Goal: Information Seeking & Learning: Check status

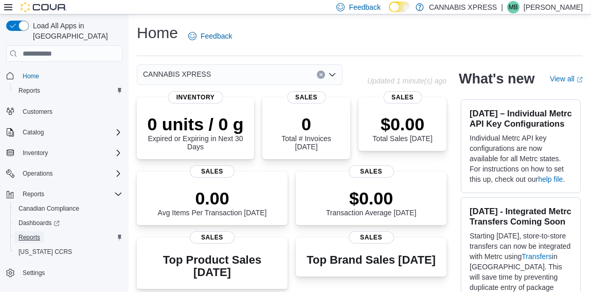
click at [35, 233] on span "Reports" at bounding box center [30, 237] width 22 height 8
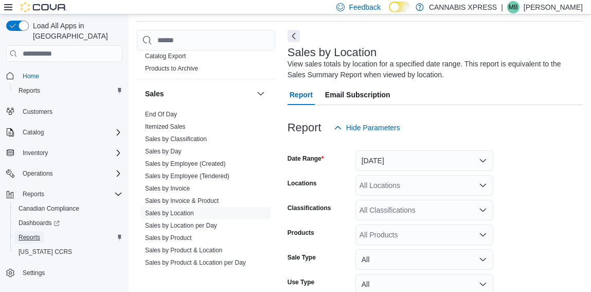
scroll to position [771, 0]
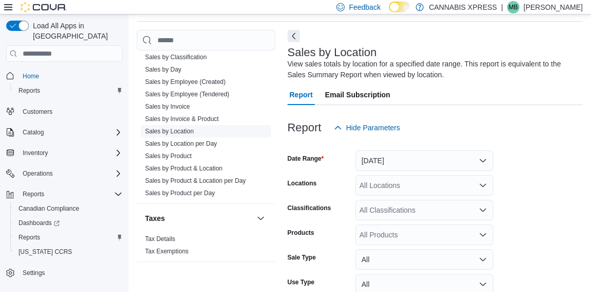
click at [177, 129] on link "Sales by Location" at bounding box center [169, 131] width 49 height 7
click at [412, 163] on button "Yesterday" at bounding box center [425, 160] width 138 height 21
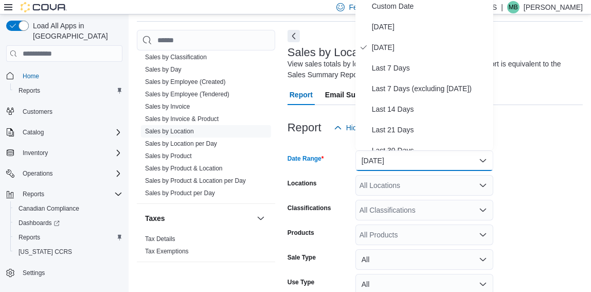
scroll to position [30, 0]
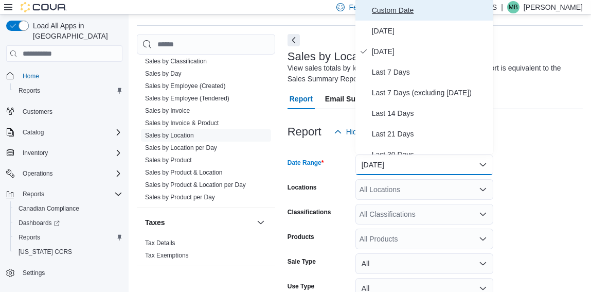
click at [394, 11] on span "Custom Date" at bounding box center [430, 10] width 117 height 12
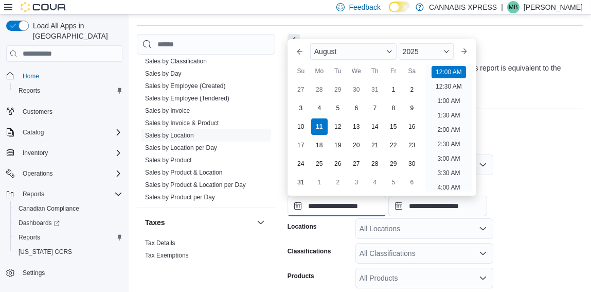
click at [332, 203] on input "**********" at bounding box center [337, 206] width 99 height 21
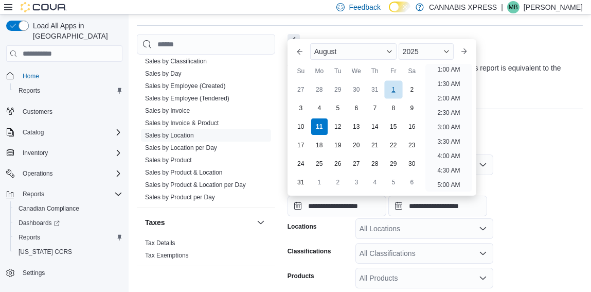
click at [394, 91] on div "1" at bounding box center [394, 90] width 18 height 18
type input "**********"
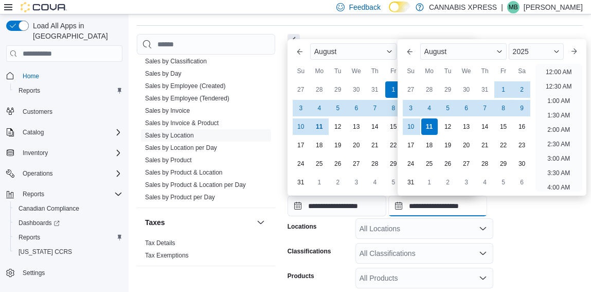
click at [441, 212] on input "**********" at bounding box center [438, 206] width 99 height 21
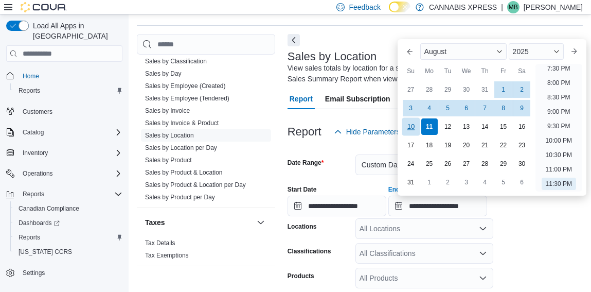
click at [409, 123] on div "10" at bounding box center [411, 127] width 18 height 18
type input "**********"
click at [529, 217] on div at bounding box center [435, 217] width 295 height 2
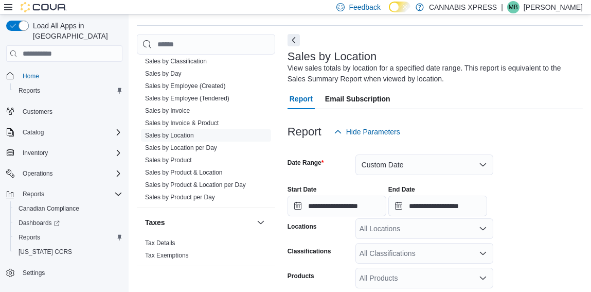
click at [529, 217] on div at bounding box center [435, 217] width 295 height 2
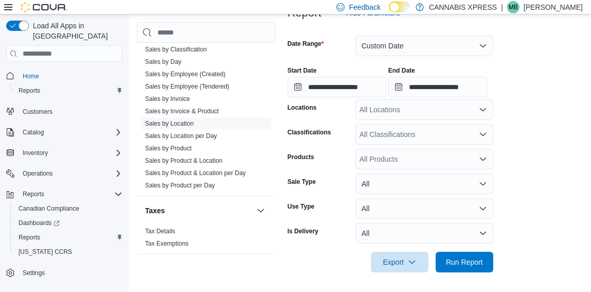
scroll to position [150, 0]
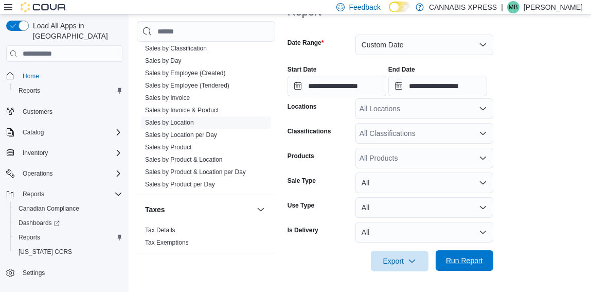
click at [476, 264] on span "Run Report" at bounding box center [464, 260] width 37 height 10
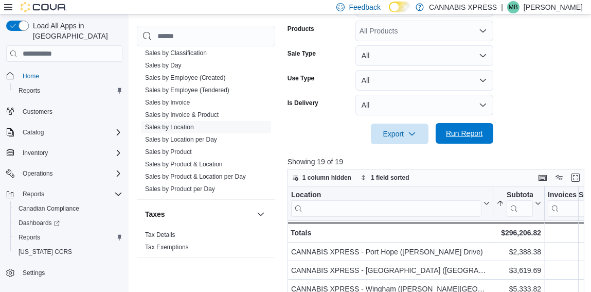
scroll to position [279, 0]
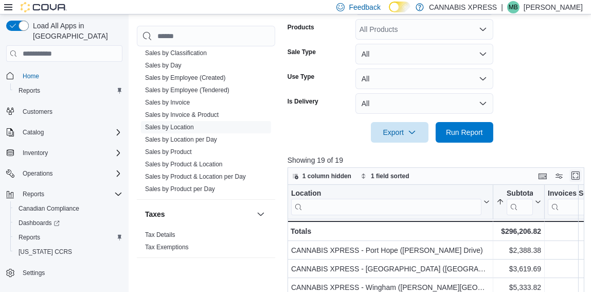
click at [582, 171] on button "Enter fullscreen" at bounding box center [576, 175] width 12 height 12
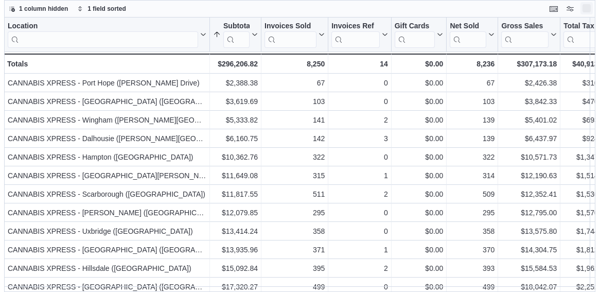
scroll to position [0, 0]
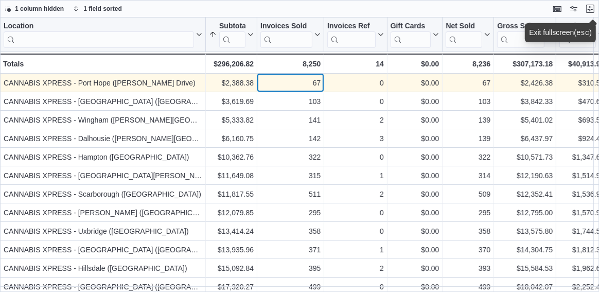
click at [257, 83] on div "67 - Invoices Sold, column 3, row 1" at bounding box center [290, 83] width 67 height 19
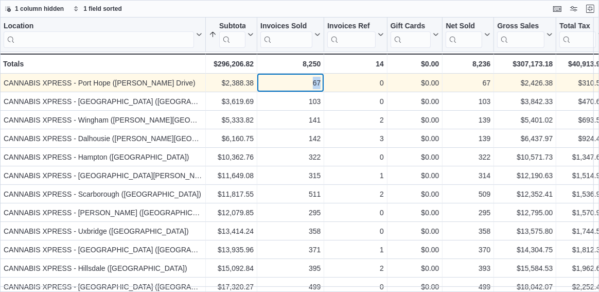
click at [257, 83] on div "67 - Invoices Sold, column 3, row 1" at bounding box center [290, 83] width 67 height 19
click at [254, 85] on div "$2,388.38 - Subtotal, column 2, row 1" at bounding box center [231, 83] width 51 height 19
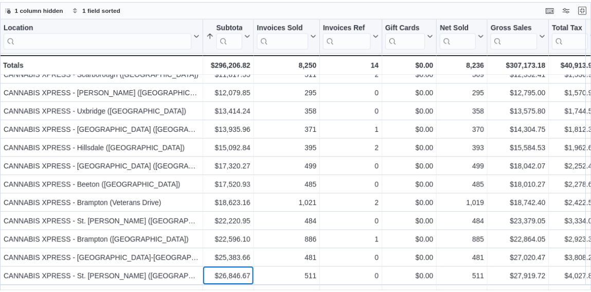
scroll to position [138, 0]
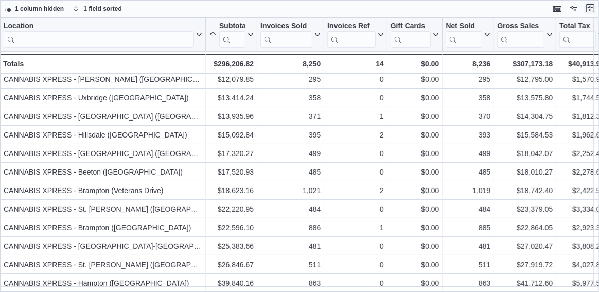
click at [591, 7] on button "Exit fullscreen" at bounding box center [590, 8] width 12 height 12
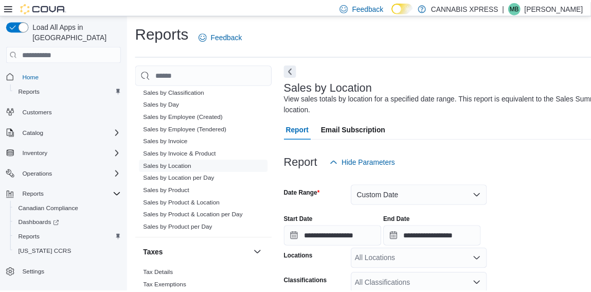
scroll to position [158, 0]
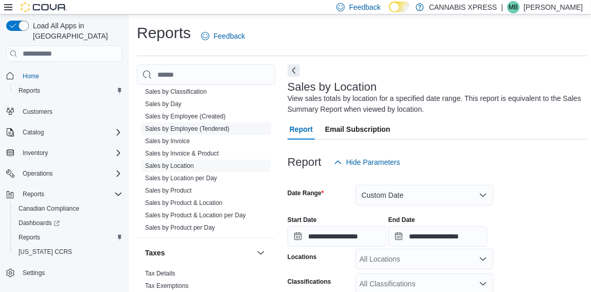
click at [222, 125] on link "Sales by Employee (Tendered)" at bounding box center [187, 128] width 84 height 7
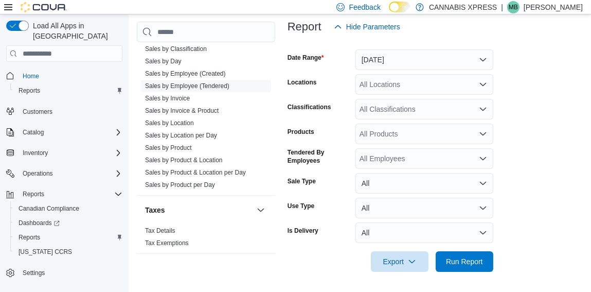
scroll to position [135, 0]
click at [447, 263] on span "Run Report" at bounding box center [464, 261] width 37 height 10
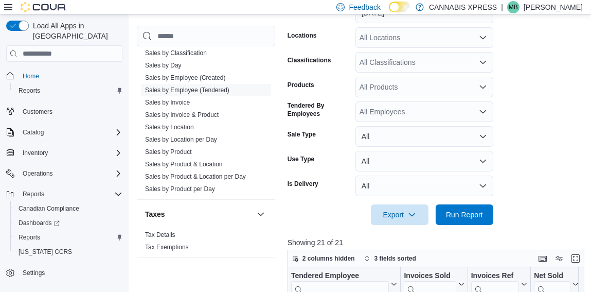
scroll to position [191, 0]
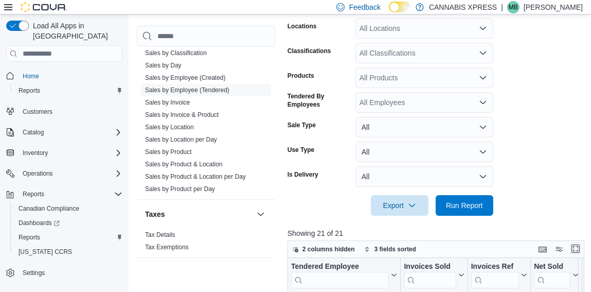
click at [582, 248] on button "Enter fullscreen" at bounding box center [576, 248] width 12 height 12
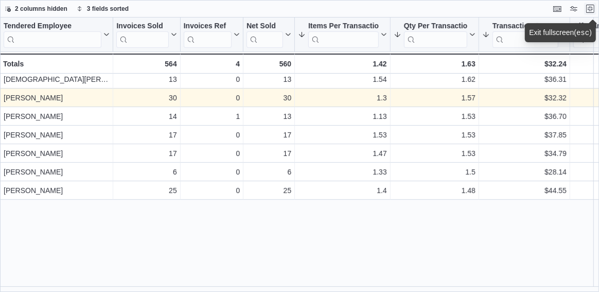
scroll to position [0, 0]
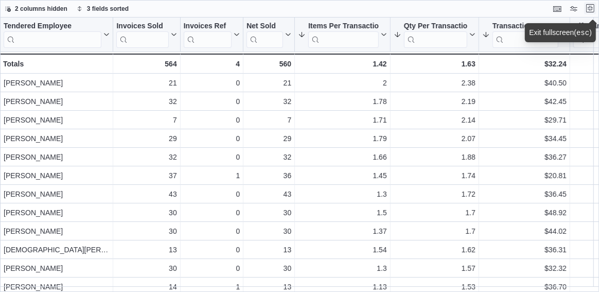
click at [590, 9] on button "Exit fullscreen" at bounding box center [590, 8] width 12 height 12
